Goal: Entertainment & Leisure: Browse casually

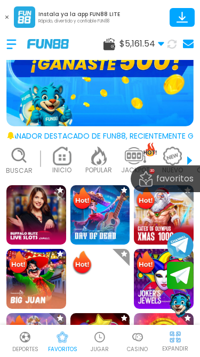
click at [7, 18] on icon at bounding box center [6, 17] width 3 height 3
